Goal: Task Accomplishment & Management: Complete application form

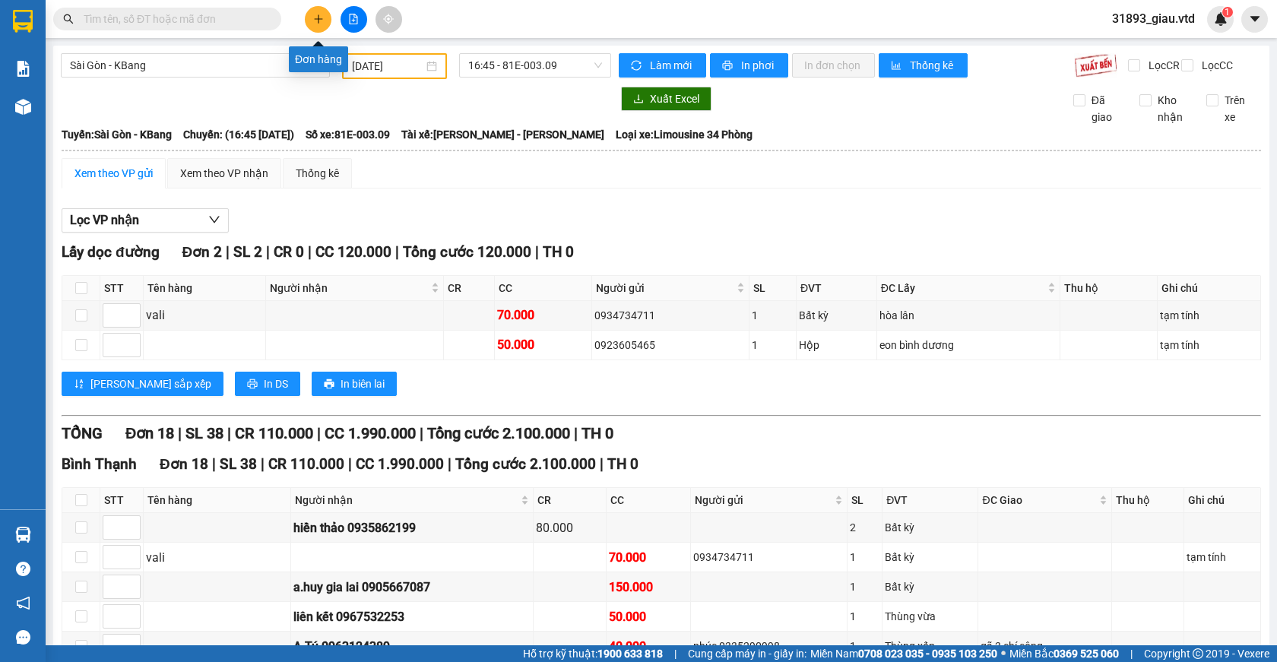
click at [309, 19] on button at bounding box center [318, 19] width 27 height 27
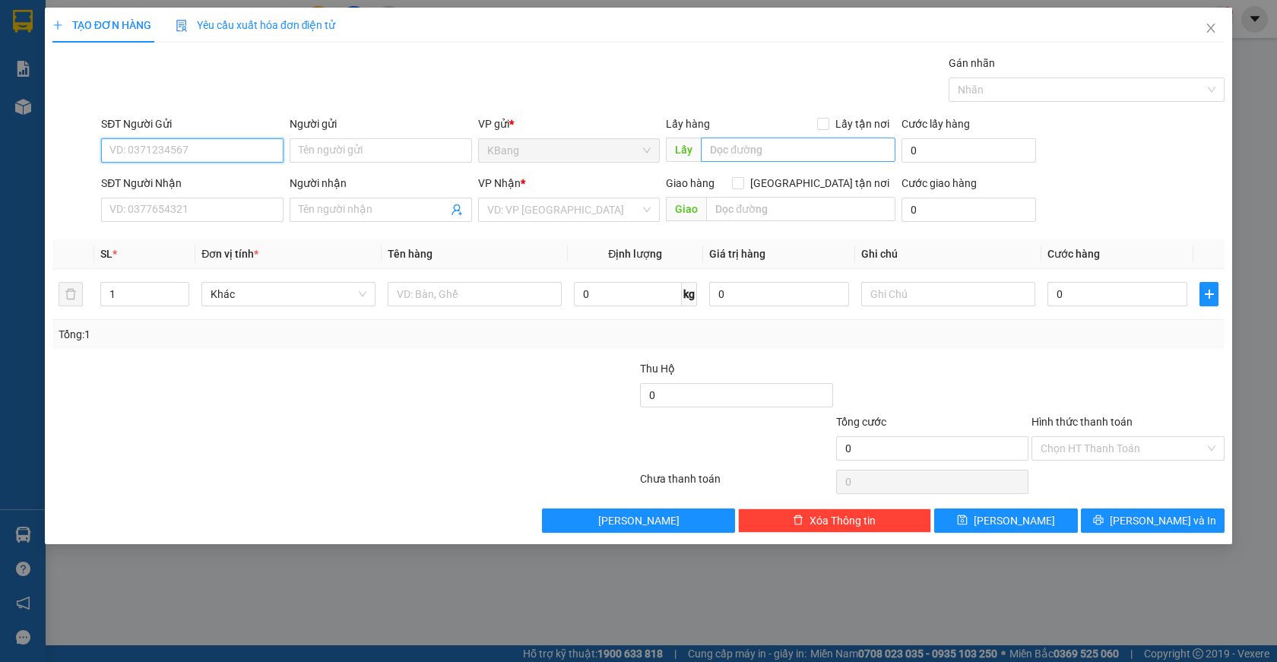
drag, startPoint x: 152, startPoint y: 154, endPoint x: 862, endPoint y: 149, distance: 709.4
click at [157, 151] on input "SĐT Người Gửi" at bounding box center [192, 150] width 182 height 24
type input "0379034415"
click at [165, 181] on div "0379034415 - duyên" at bounding box center [192, 181] width 164 height 17
type input "duyên"
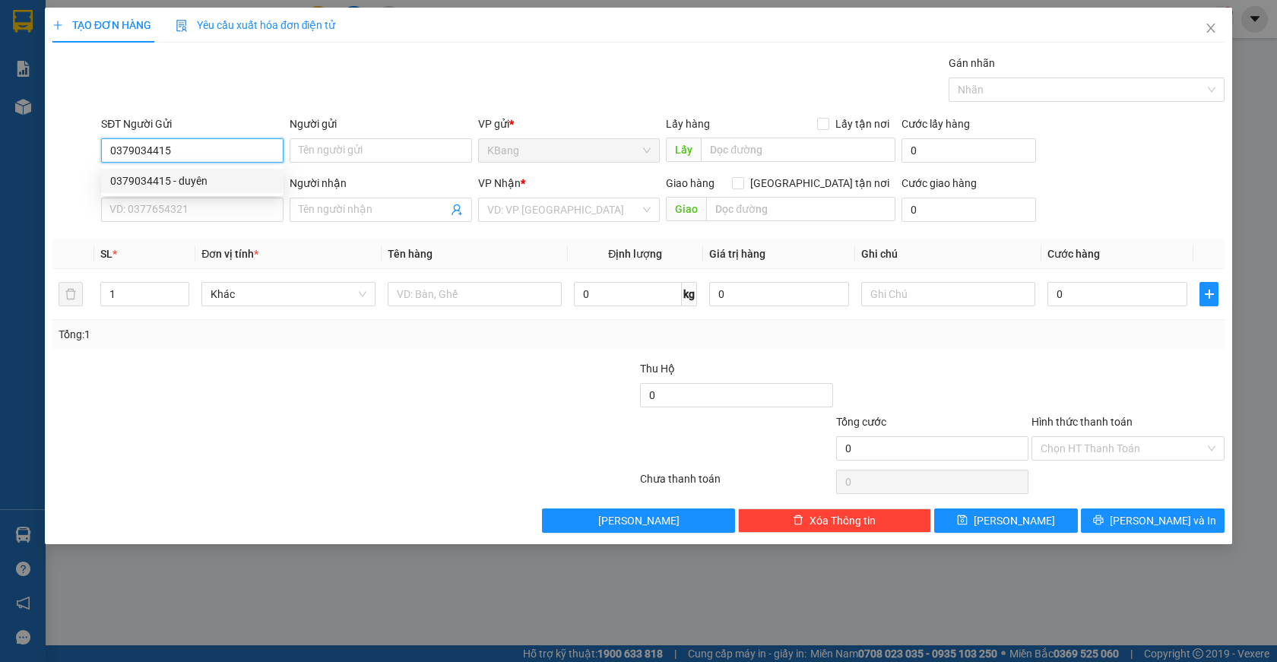
type input "0797237633"
type input "uyên"
type input "đâknông"
type input "0379034415"
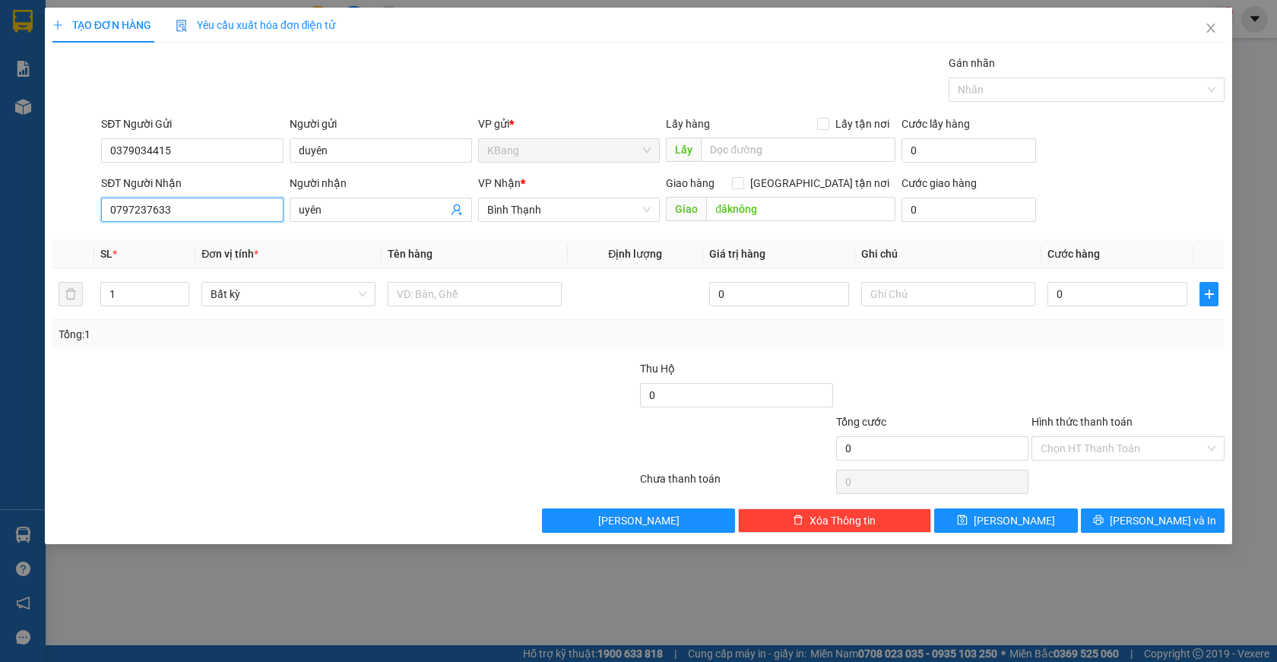
click at [177, 214] on input "0797237633" at bounding box center [192, 210] width 182 height 24
click at [239, 448] on div at bounding box center [247, 440] width 392 height 53
click at [769, 217] on input "đâknông" at bounding box center [800, 209] width 189 height 24
type input "d"
type input "đakmin"
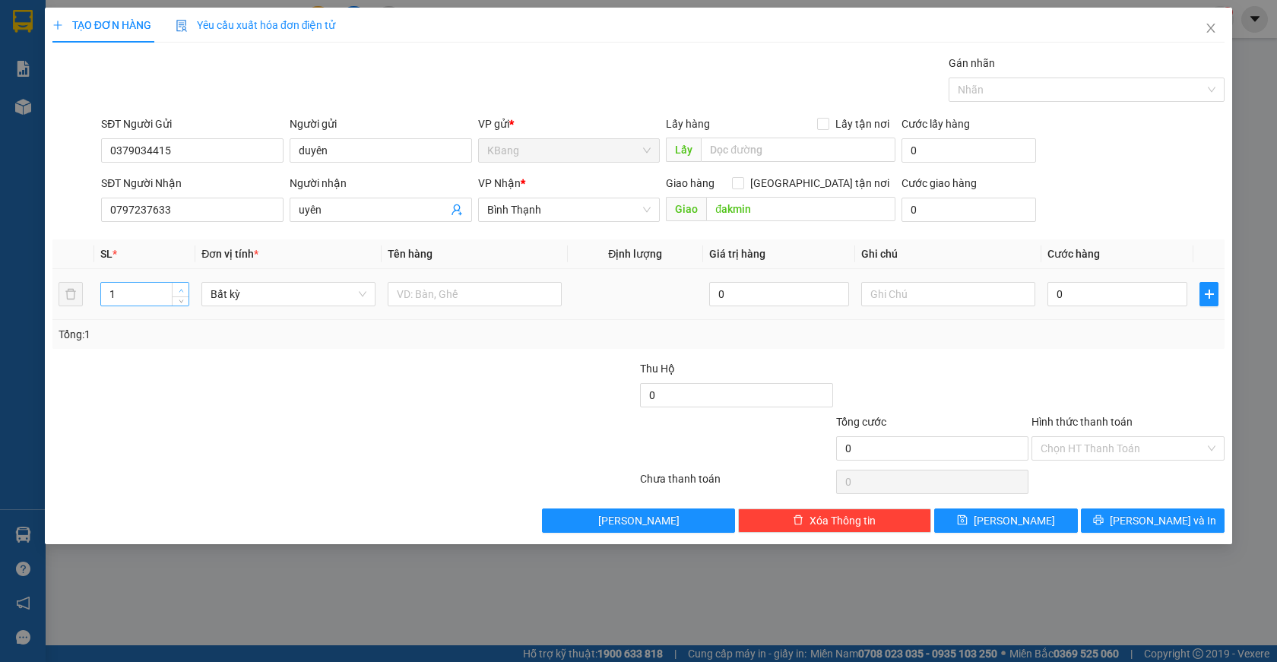
type input "2"
click at [182, 288] on icon "up" at bounding box center [181, 290] width 5 height 5
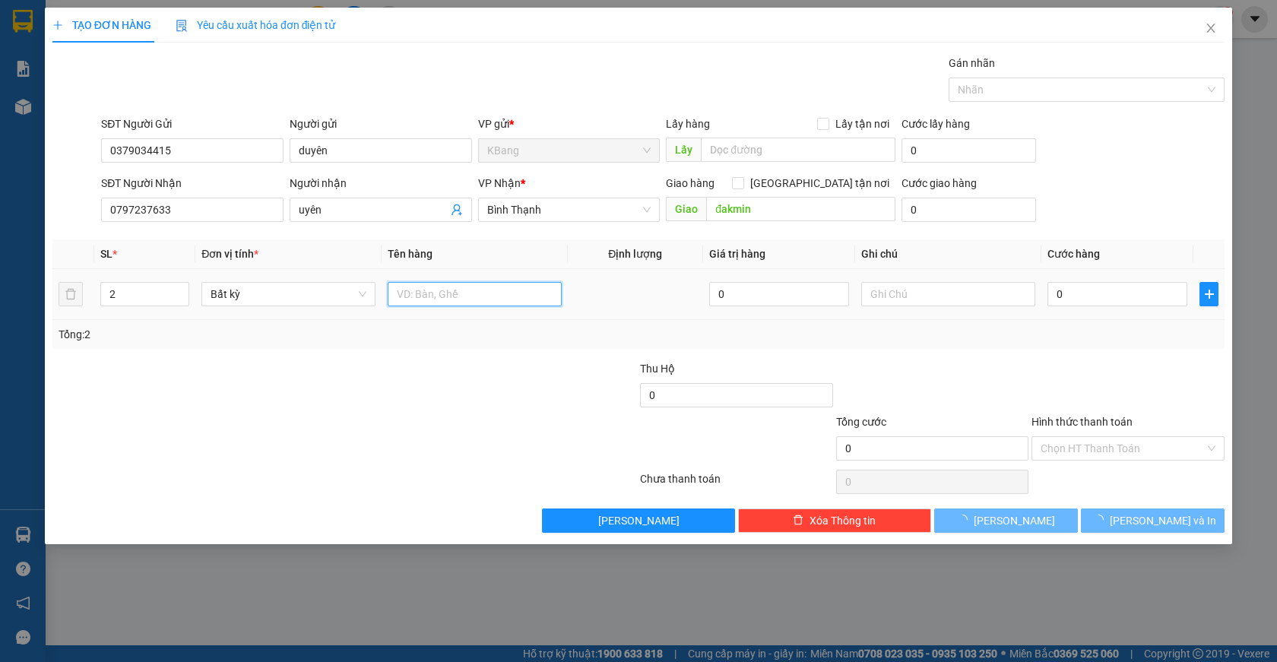
click at [449, 295] on input "text" at bounding box center [475, 294] width 174 height 24
type input "2 th"
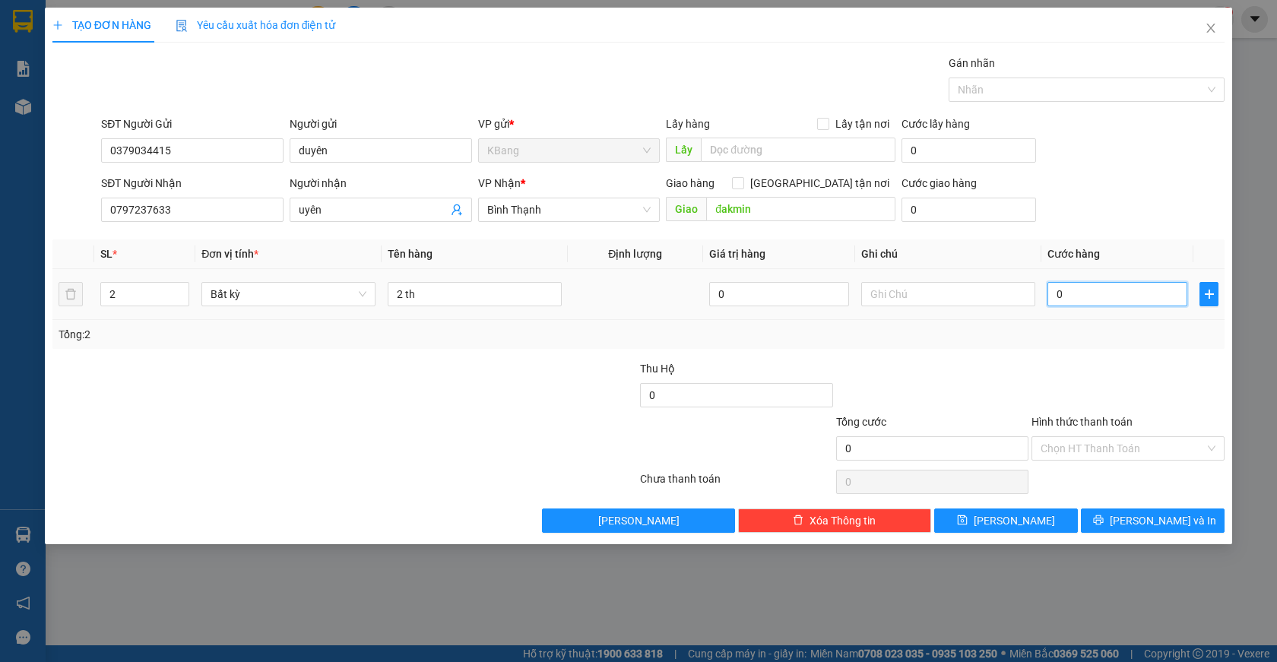
click at [1081, 294] on input "0" at bounding box center [1118, 294] width 140 height 24
type input "1"
type input "10"
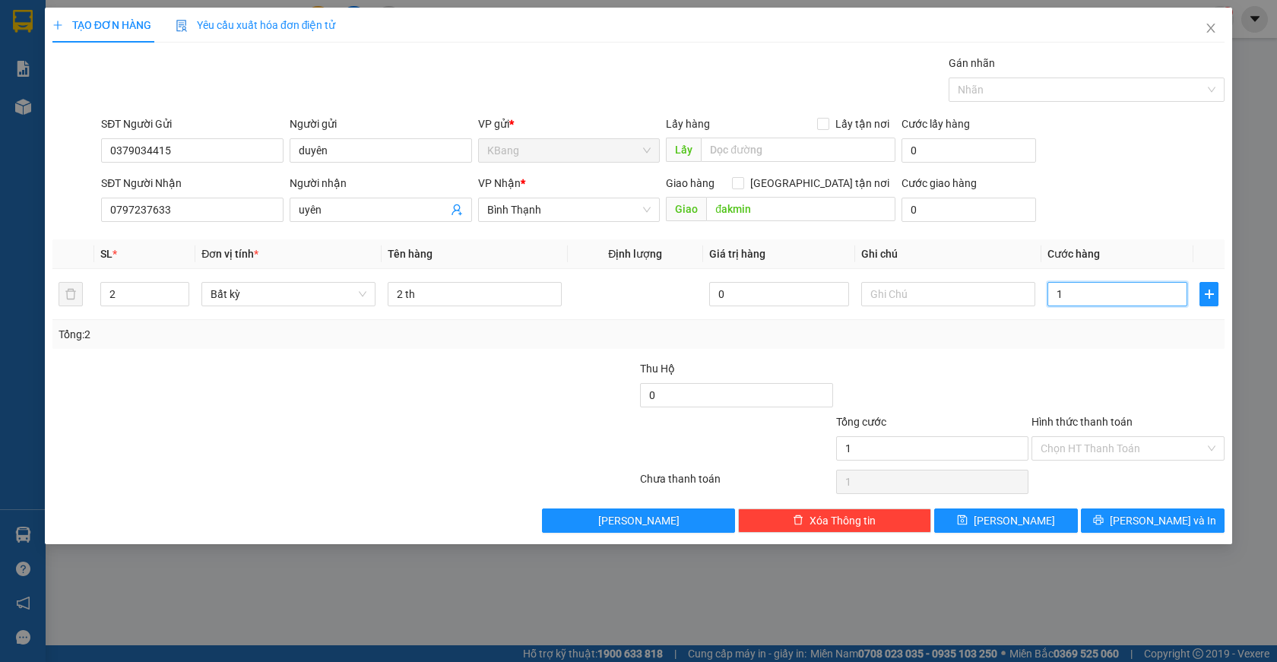
type input "10"
type input "100"
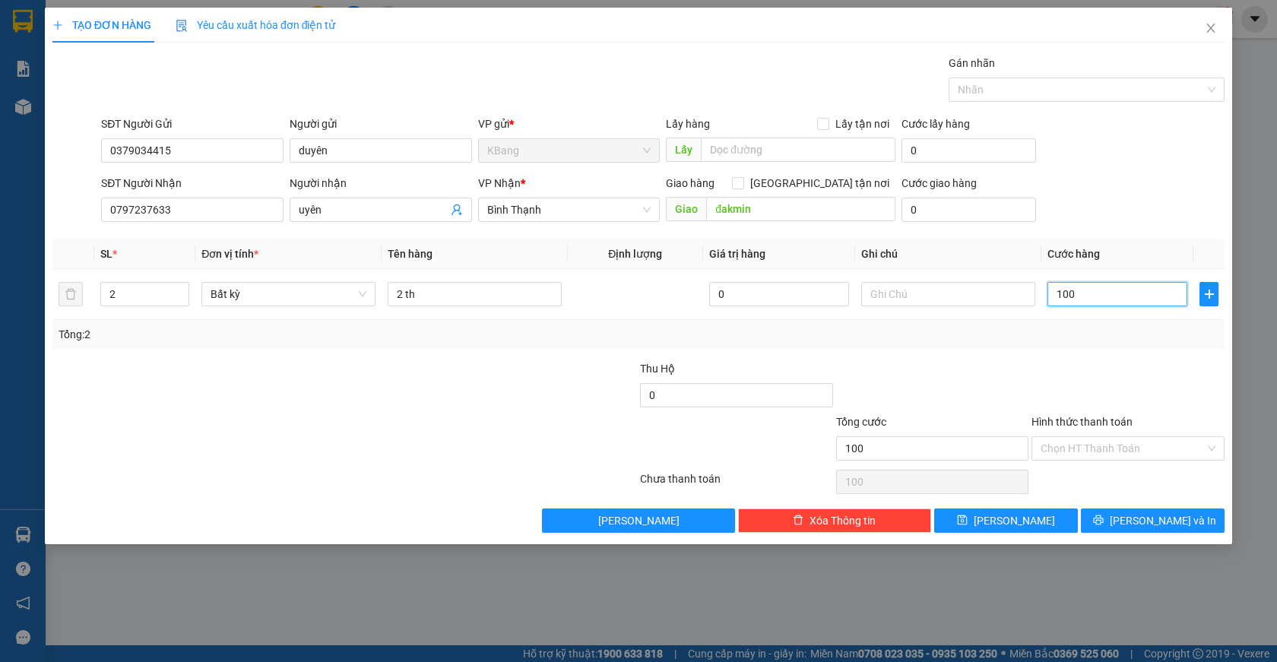
type input "1.000"
type input "10.000"
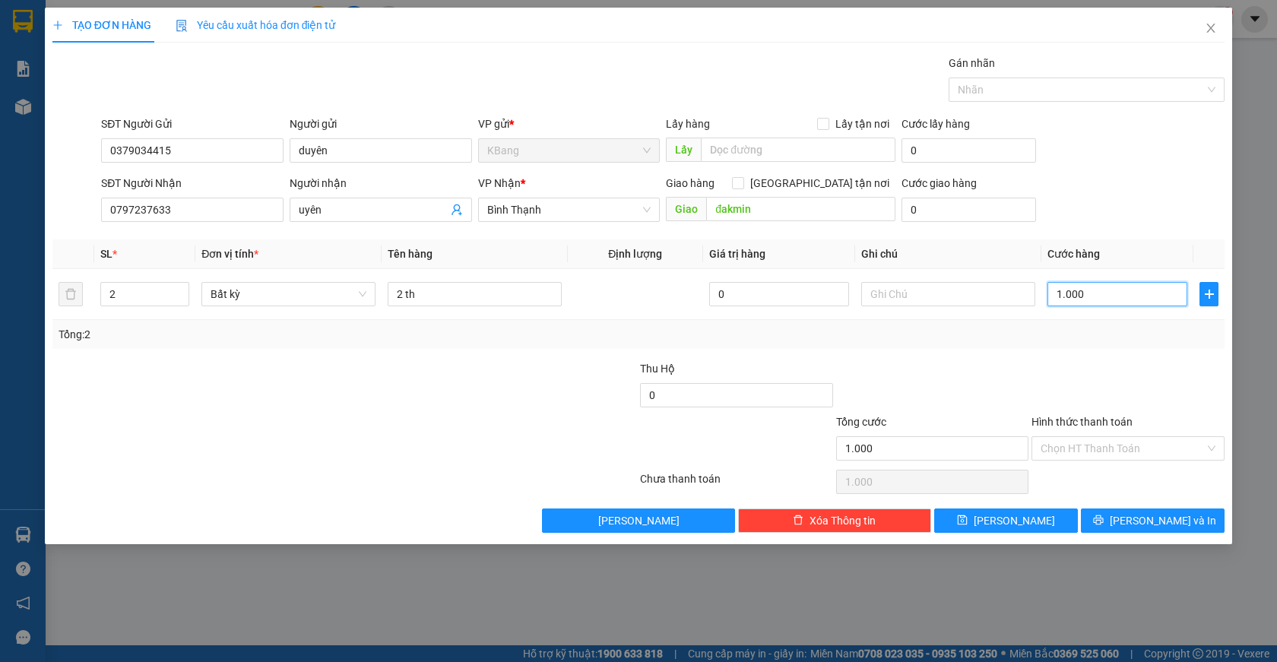
type input "10.000"
type input "100.000"
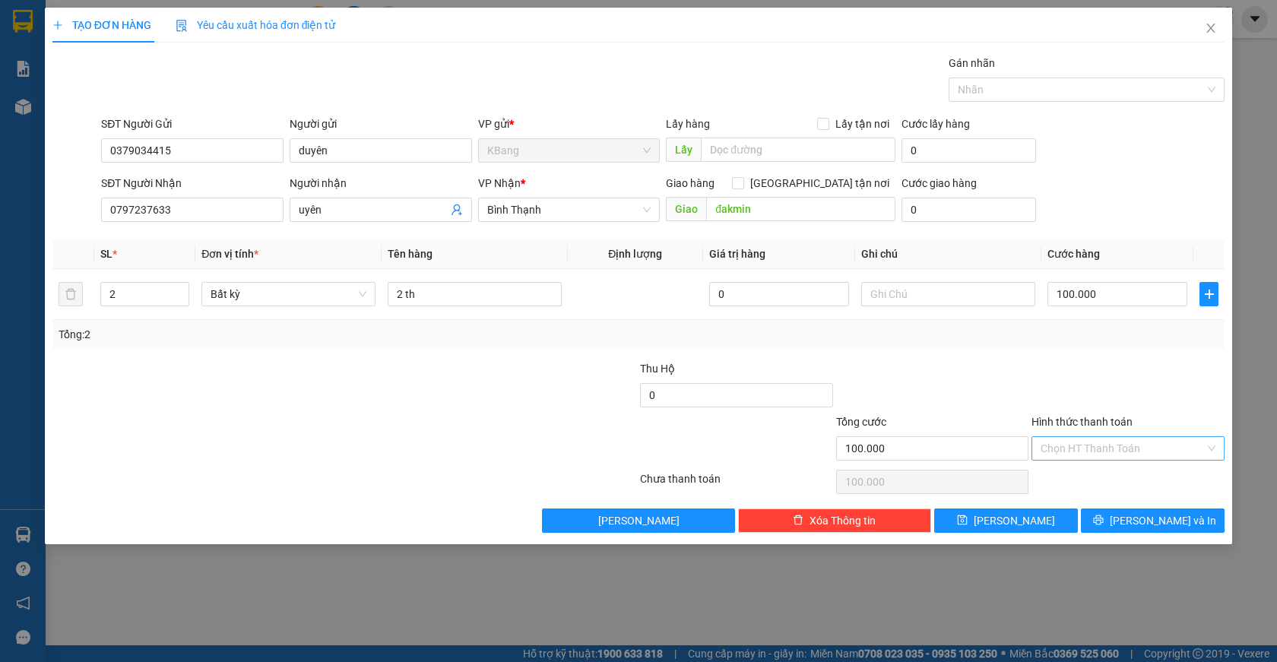
click at [1093, 451] on input "Hình thức thanh toán" at bounding box center [1123, 448] width 164 height 23
click at [1090, 478] on div "Tại văn phòng" at bounding box center [1128, 479] width 175 height 17
type input "0"
click at [1160, 519] on span "[PERSON_NAME] và In" at bounding box center [1163, 520] width 106 height 17
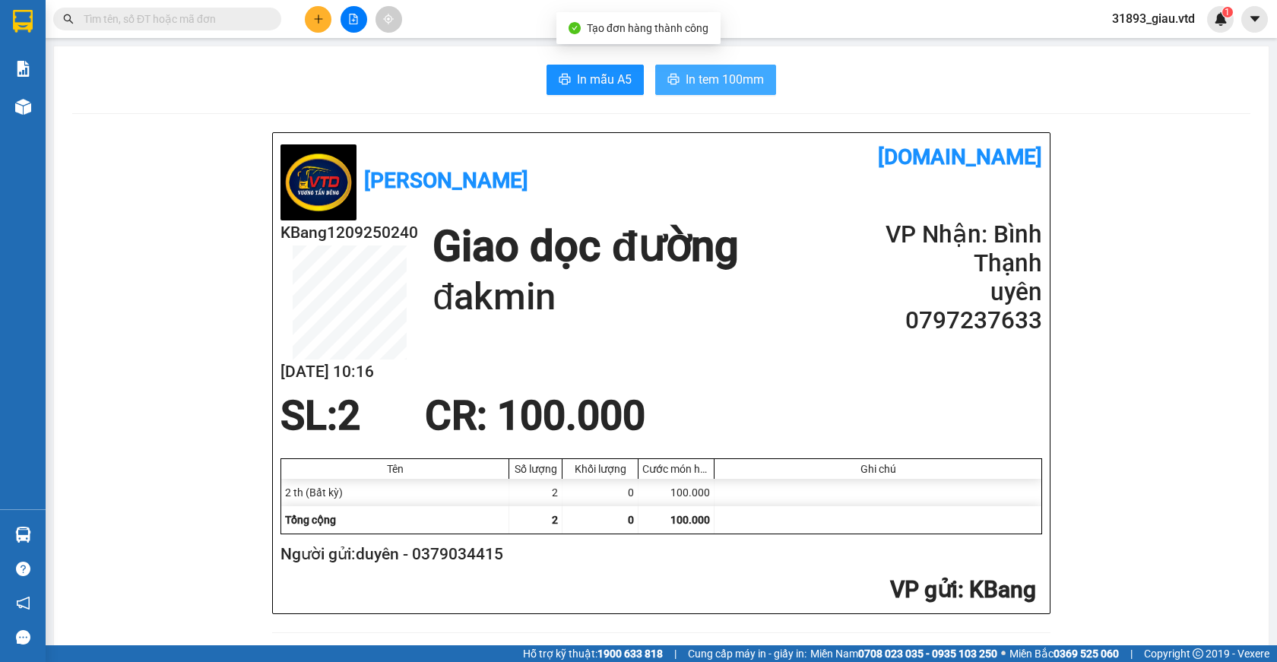
click at [697, 66] on button "In tem 100mm" at bounding box center [715, 80] width 121 height 30
click at [692, 77] on span "In tem 100mm" at bounding box center [725, 79] width 78 height 19
click at [314, 19] on icon "plus" at bounding box center [318, 19] width 11 height 11
